Goal: Information Seeking & Learning: Learn about a topic

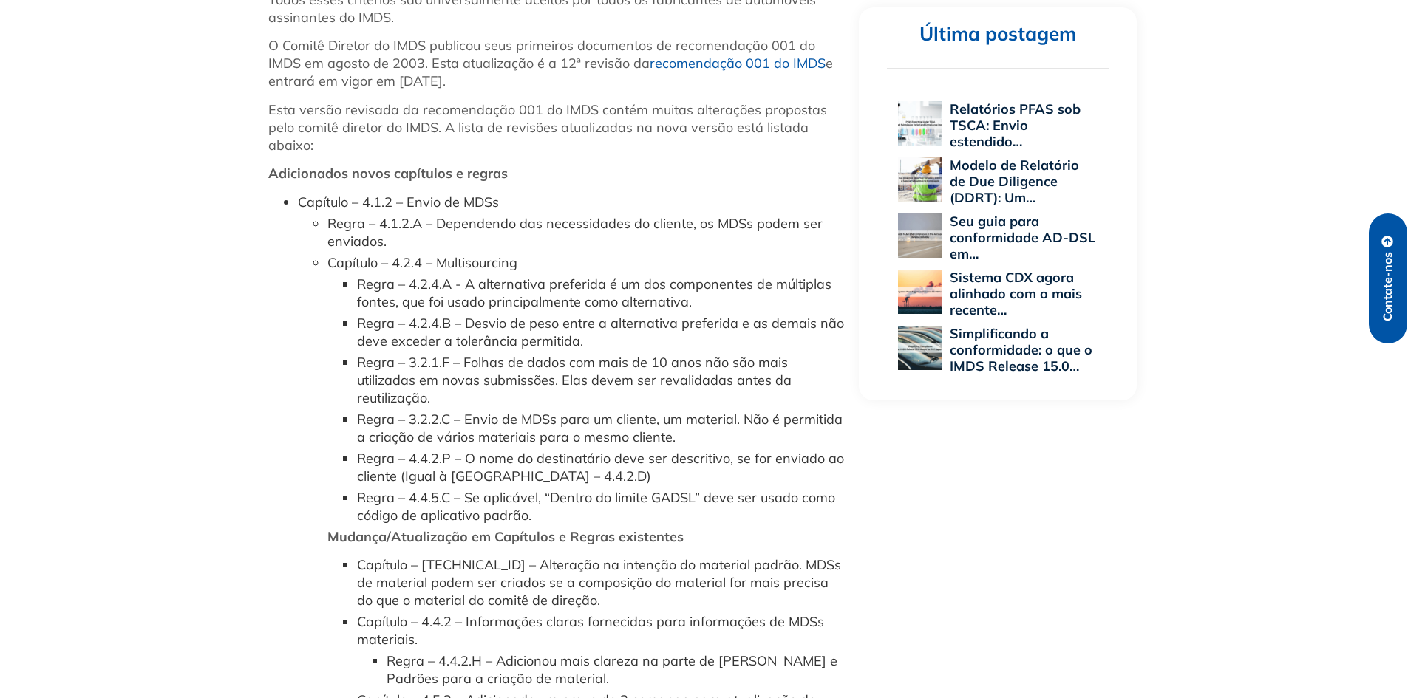
scroll to position [739, 0]
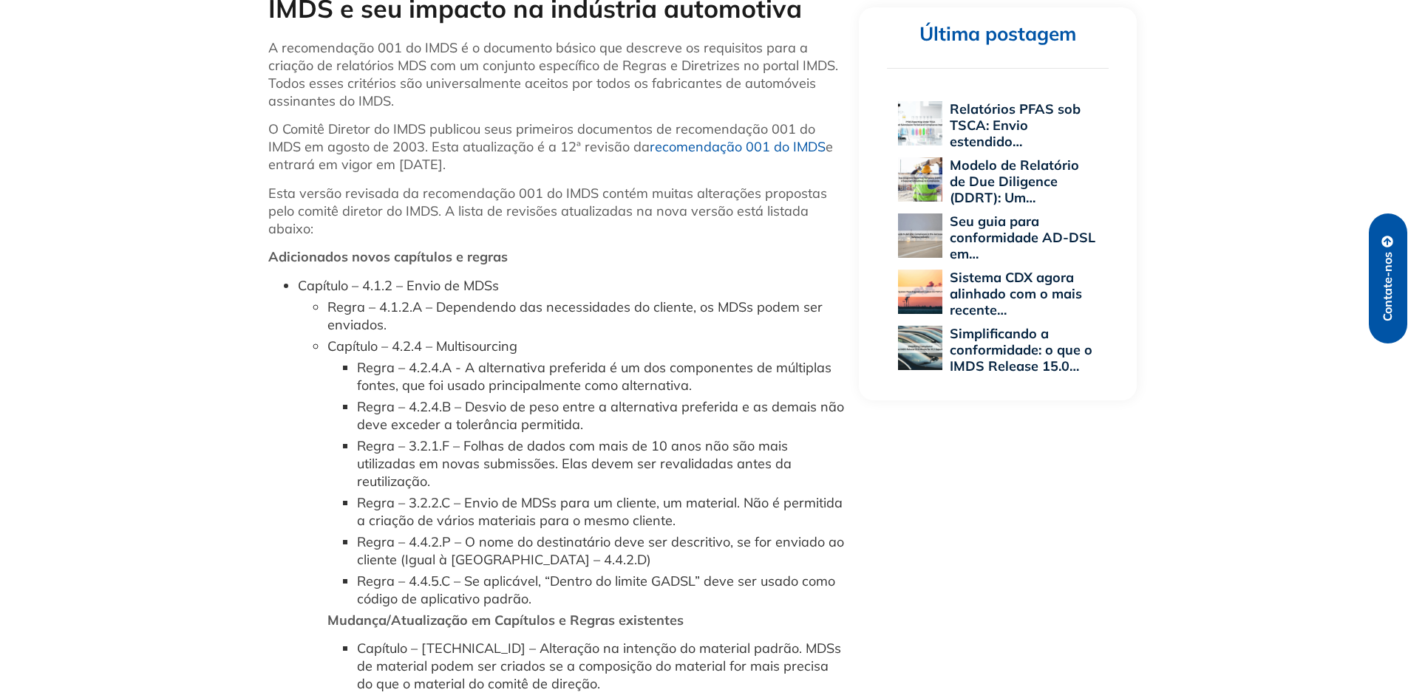
click at [773, 147] on font "recomendação 001 do IMDS" at bounding box center [738, 146] width 176 height 17
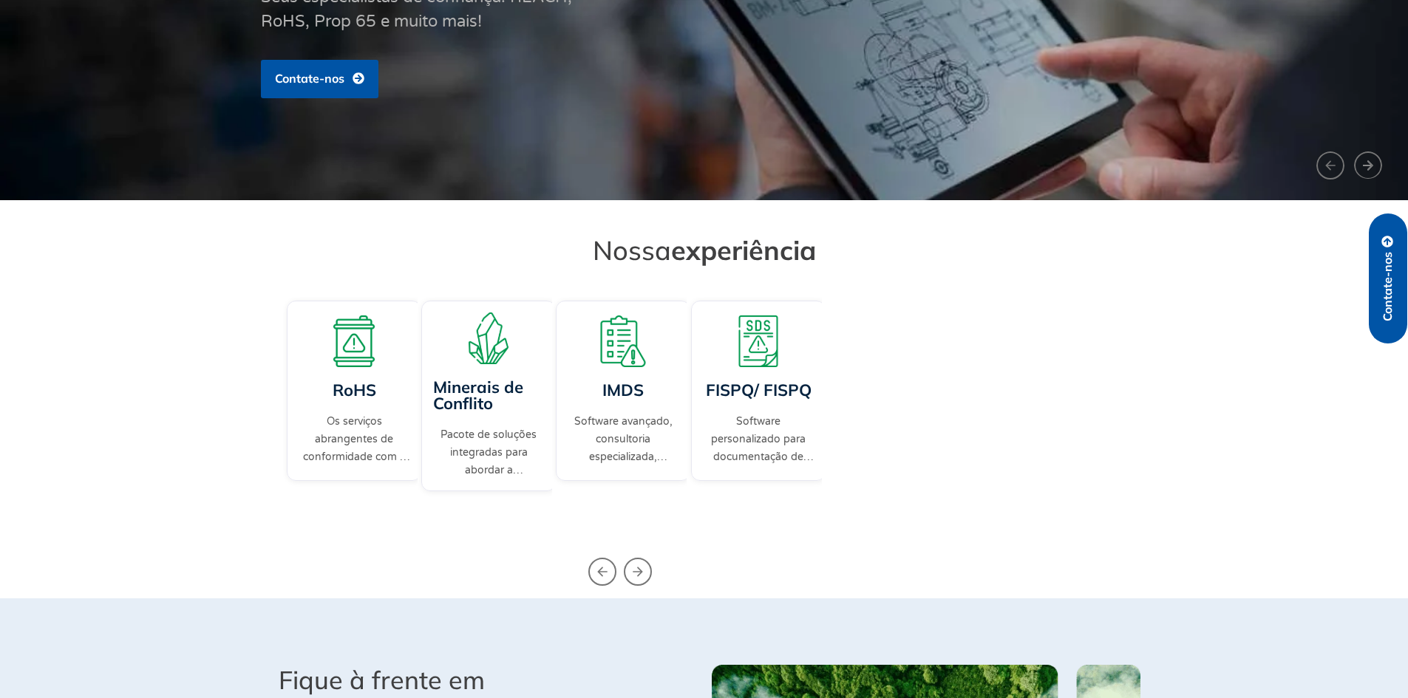
scroll to position [296, 0]
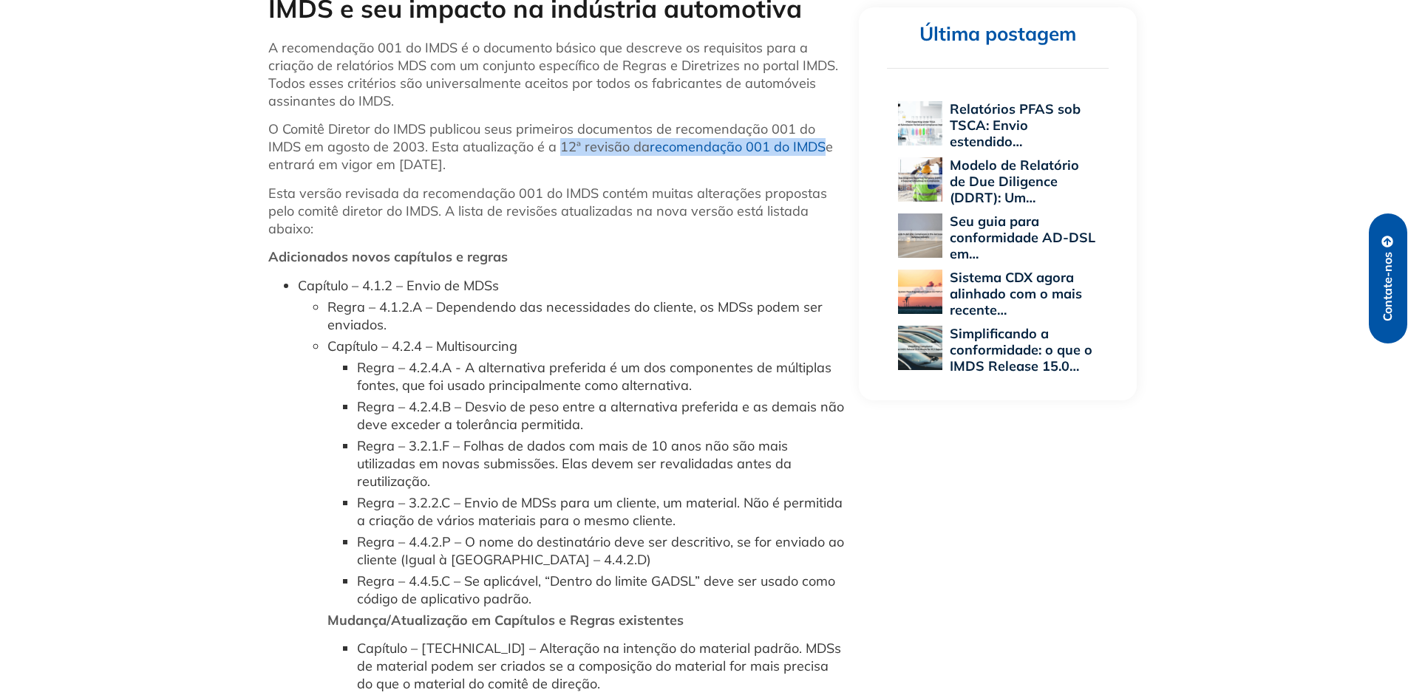
drag, startPoint x: 823, startPoint y: 149, endPoint x: 561, endPoint y: 141, distance: 261.7
click at [561, 141] on p "O Comitê Diretor do IMDS publicou seus primeiros documentos de recomendação 001…" at bounding box center [556, 146] width 576 height 53
copy p "12ª revisão da recomendação 001 do IMDS"
